Goal: Transaction & Acquisition: Purchase product/service

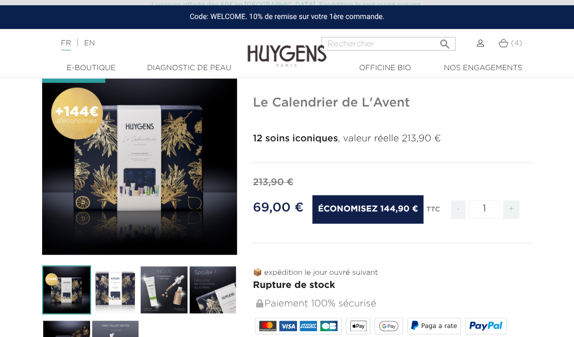
scroll to position [153, 0]
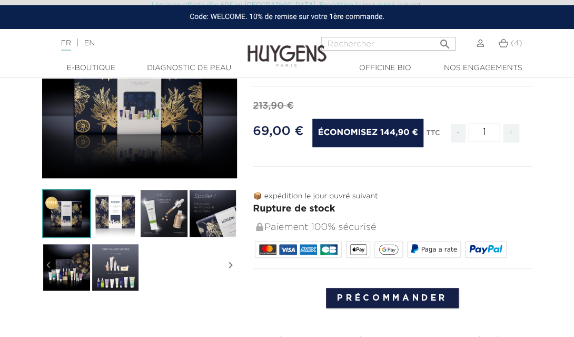
click at [121, 269] on img at bounding box center [115, 267] width 49 height 49
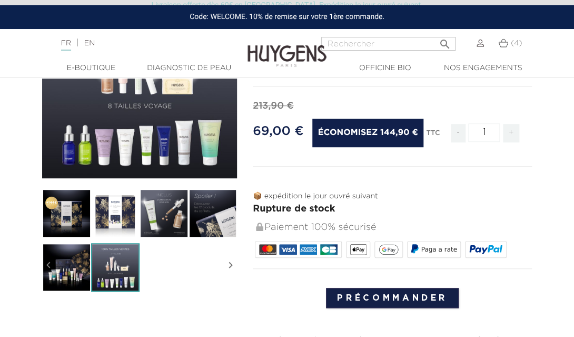
click at [211, 203] on img at bounding box center [213, 213] width 49 height 49
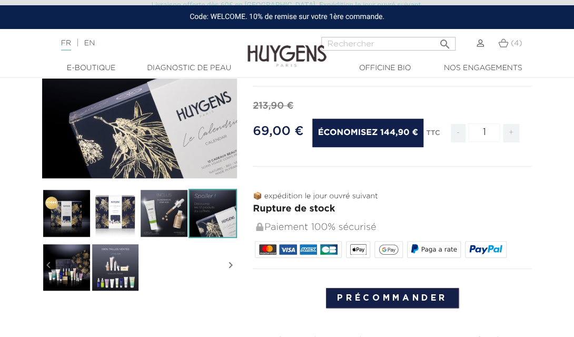
click at [175, 201] on img at bounding box center [164, 213] width 49 height 49
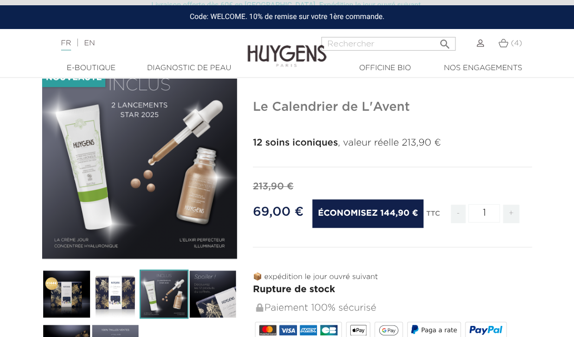
scroll to position [66, 0]
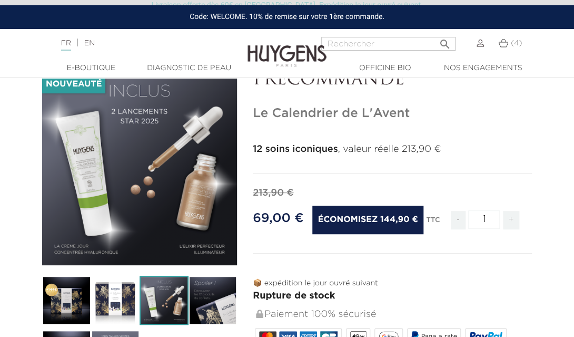
click at [152, 290] on img at bounding box center [164, 300] width 49 height 49
click at [123, 294] on img at bounding box center [115, 300] width 49 height 49
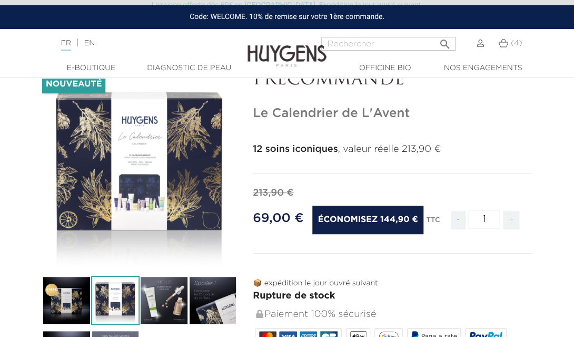
click at [77, 289] on img at bounding box center [66, 300] width 49 height 49
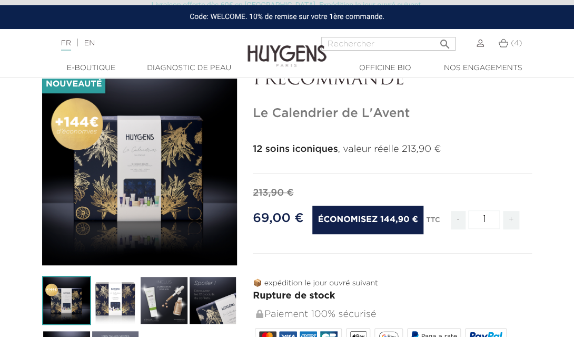
click at [120, 276] on img at bounding box center [115, 300] width 49 height 49
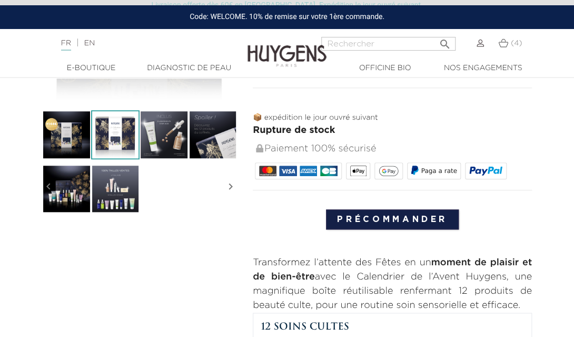
scroll to position [242, 0]
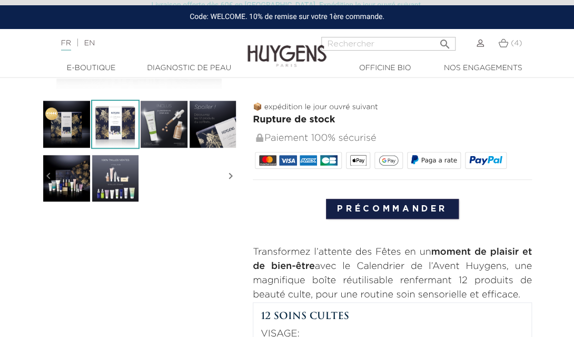
click at [353, 203] on input "Précommander" at bounding box center [392, 209] width 133 height 20
click at [505, 47] on img at bounding box center [503, 42] width 10 height 9
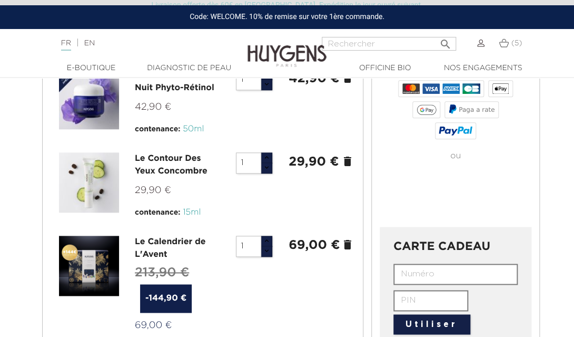
scroll to position [270, 0]
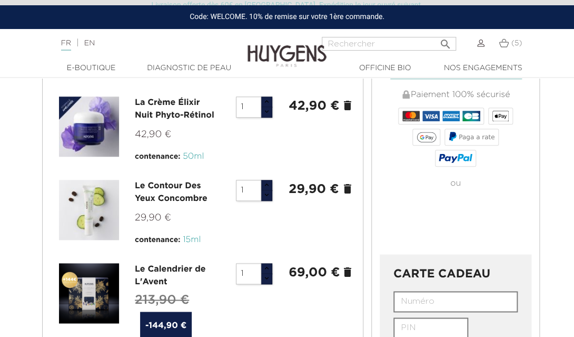
click at [349, 183] on icon "delete" at bounding box center [347, 188] width 13 height 13
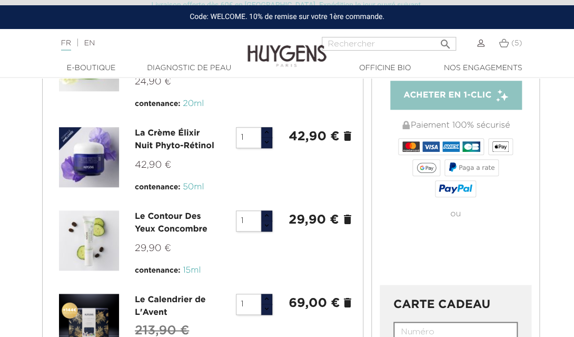
click at [348, 130] on icon "delete" at bounding box center [347, 136] width 13 height 13
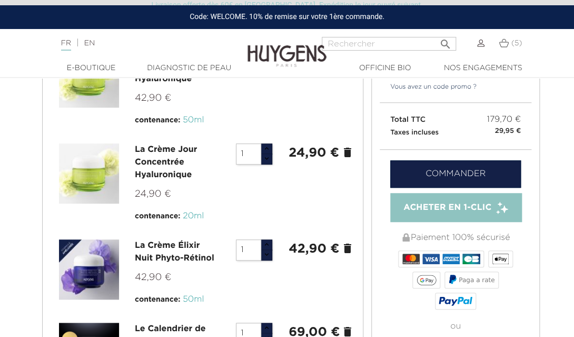
click at [347, 148] on icon "delete" at bounding box center [347, 152] width 13 height 13
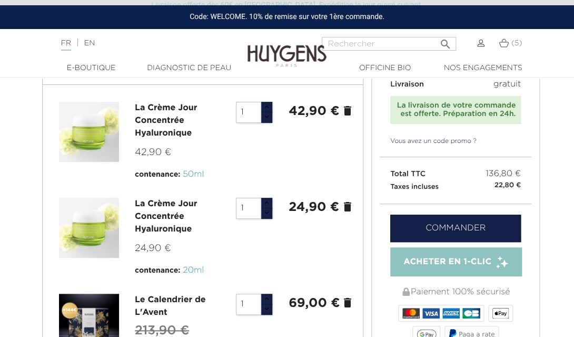
scroll to position [8, 0]
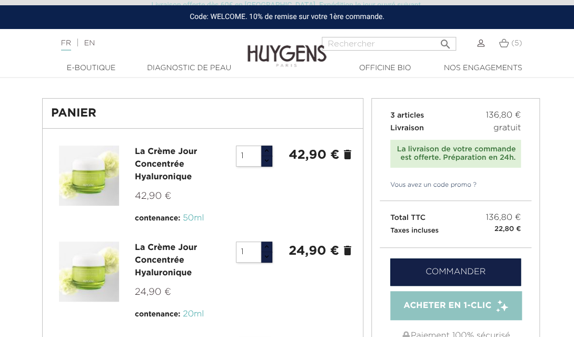
click at [348, 153] on icon "delete" at bounding box center [347, 154] width 13 height 13
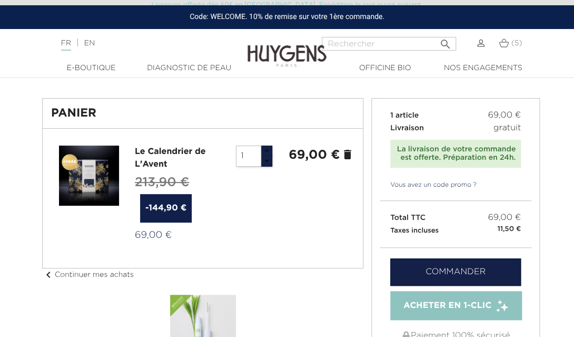
click at [165, 154] on link "Le Calendrier de L'Avent" at bounding box center [170, 158] width 71 height 21
